Goal: Check status: Check status

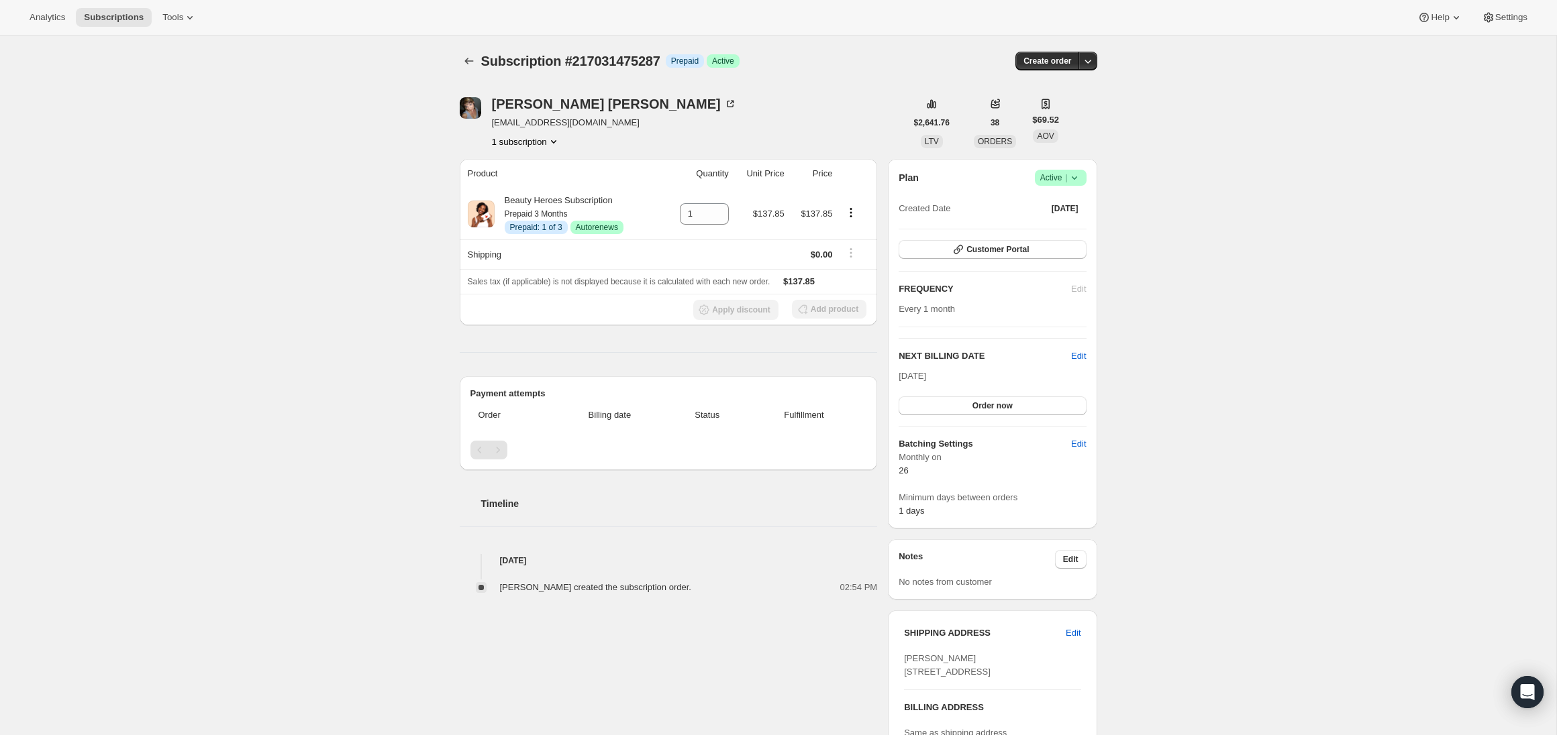
scroll to position [40, 0]
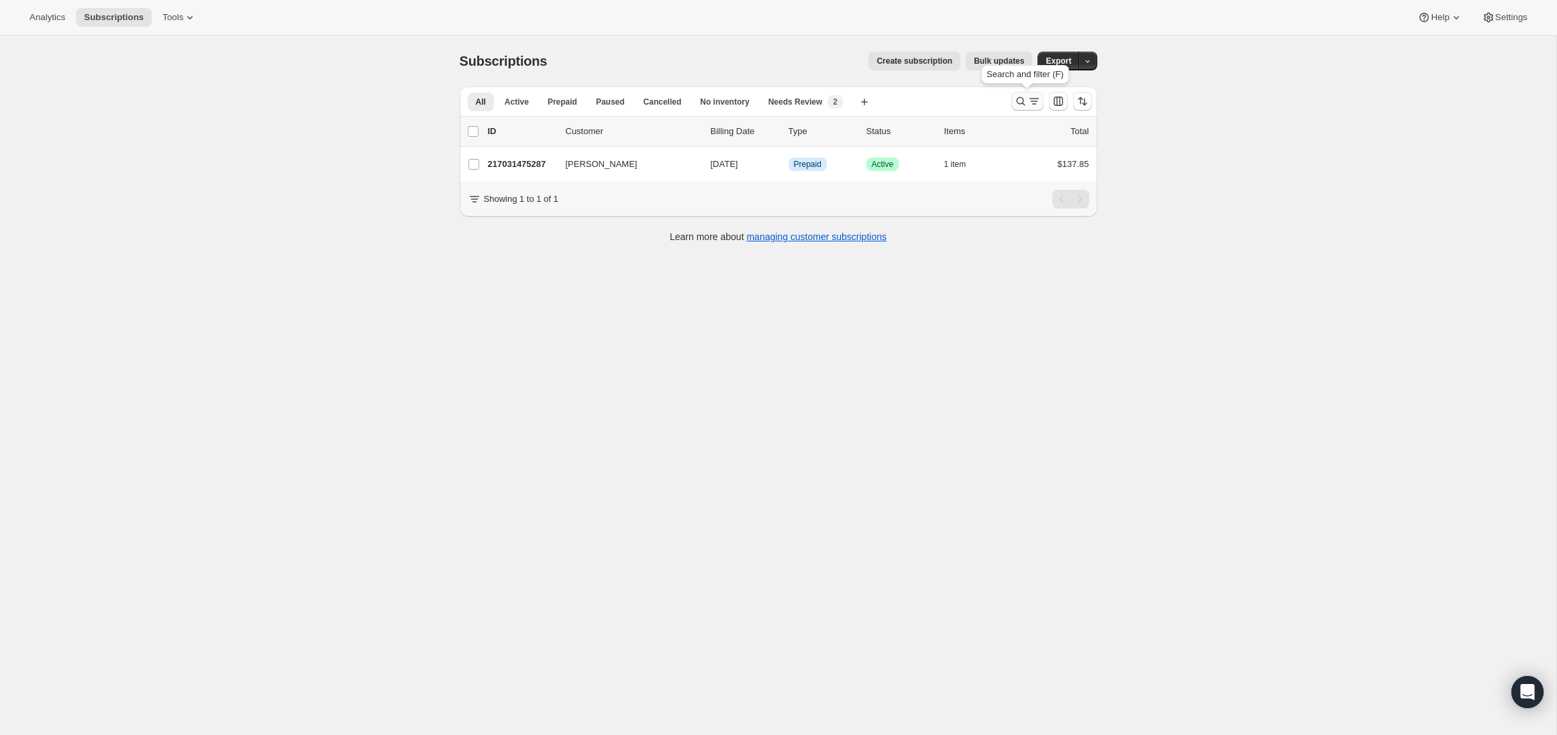
click at [1033, 94] on button "Search and filter results" at bounding box center [1027, 101] width 32 height 19
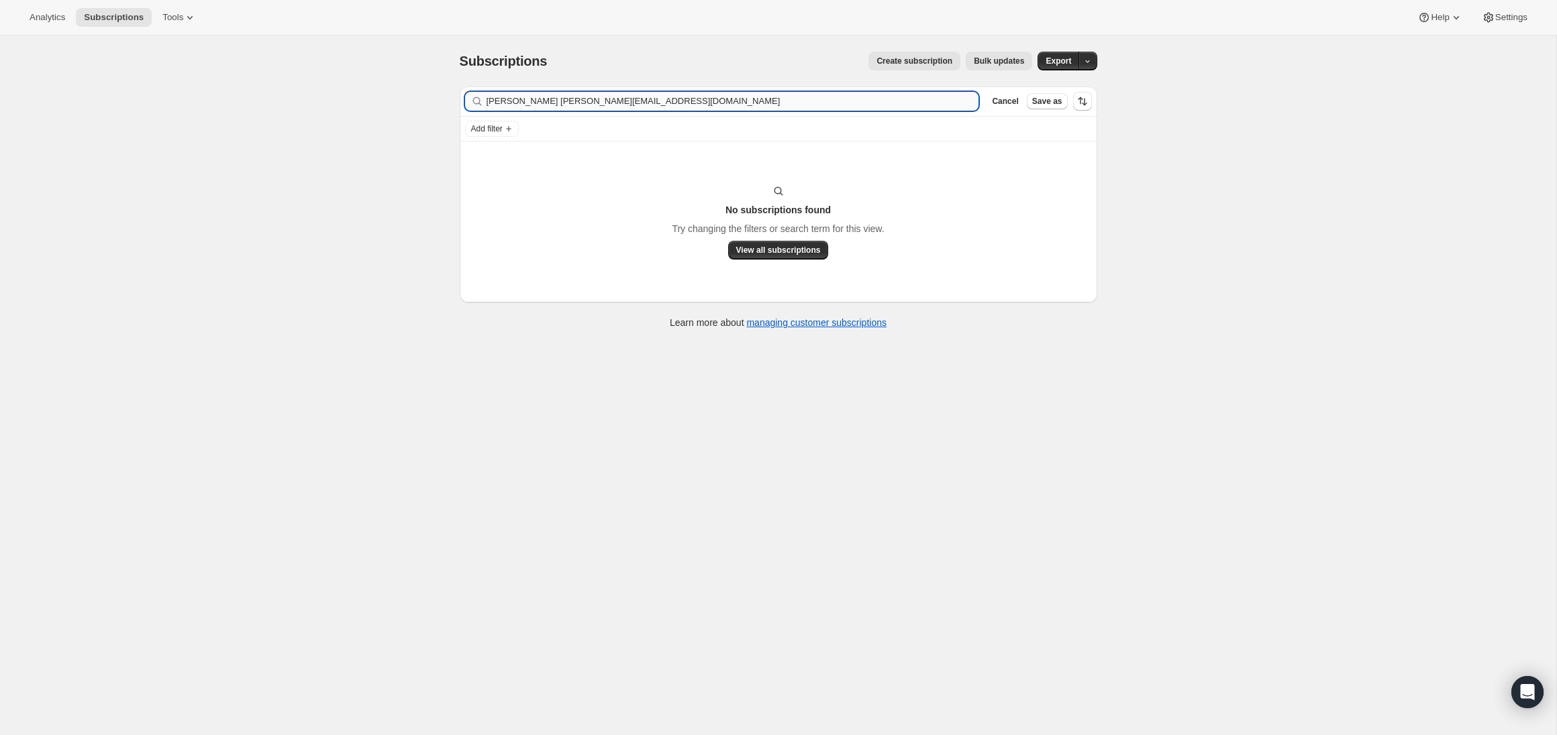
click at [689, 106] on input "[PERSON_NAME] [PERSON_NAME][EMAIL_ADDRESS][DOMAIN_NAME]" at bounding box center [732, 101] width 493 height 19
click at [689, 105] on input "[PERSON_NAME] [PERSON_NAME][EMAIL_ADDRESS][DOMAIN_NAME]" at bounding box center [732, 101] width 493 height 19
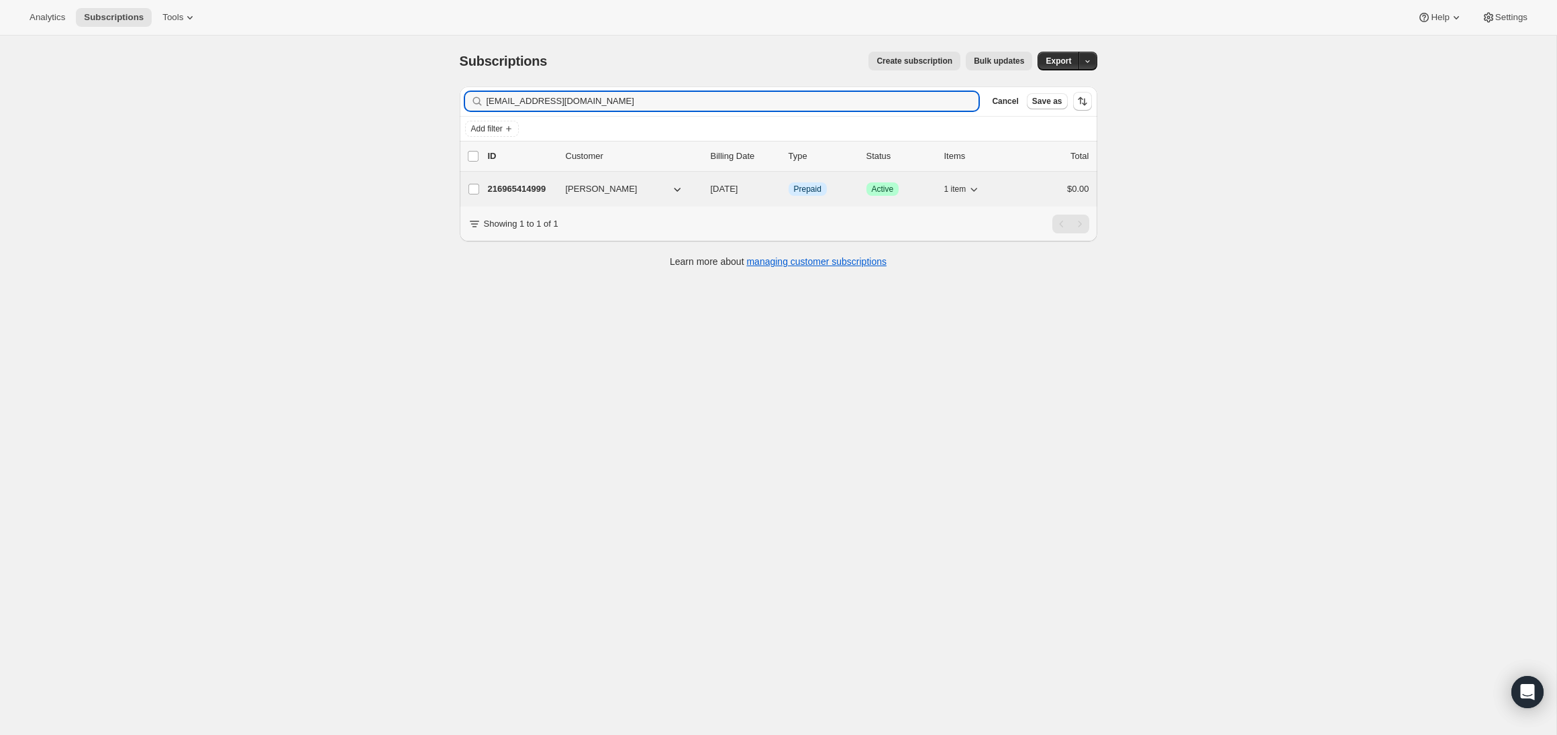
type input "[EMAIL_ADDRESS][DOMAIN_NAME]"
click at [595, 197] on div "216965414999 [PERSON_NAME] [DATE] Info Prepaid Success Active 1 item $0.00" at bounding box center [788, 189] width 601 height 19
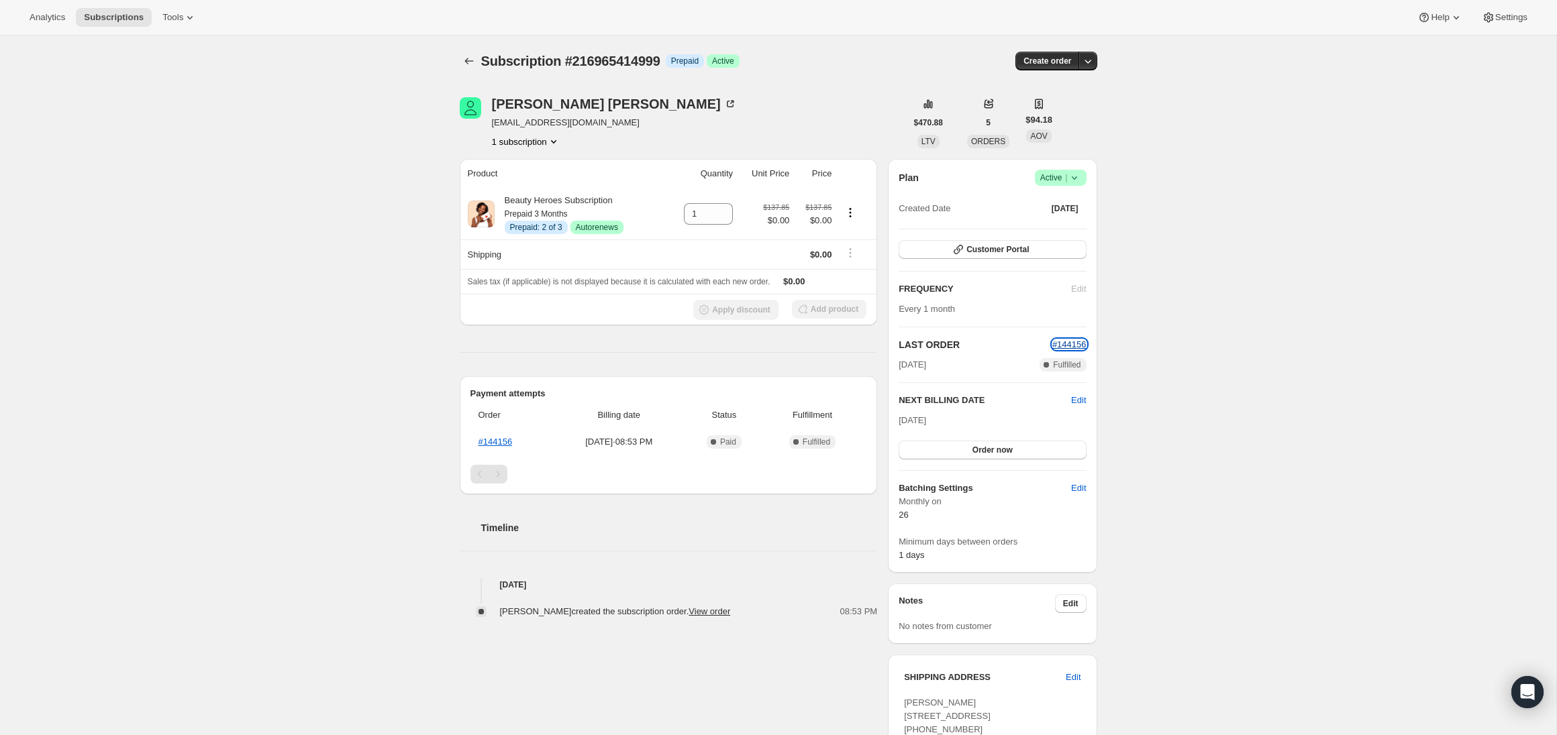
click at [1074, 342] on span "#144156" at bounding box center [1069, 345] width 34 height 10
